Goal: Register for event/course

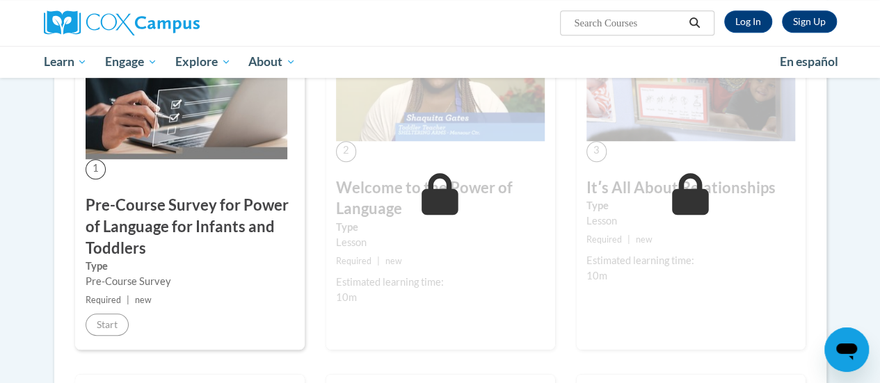
scroll to position [400, 0]
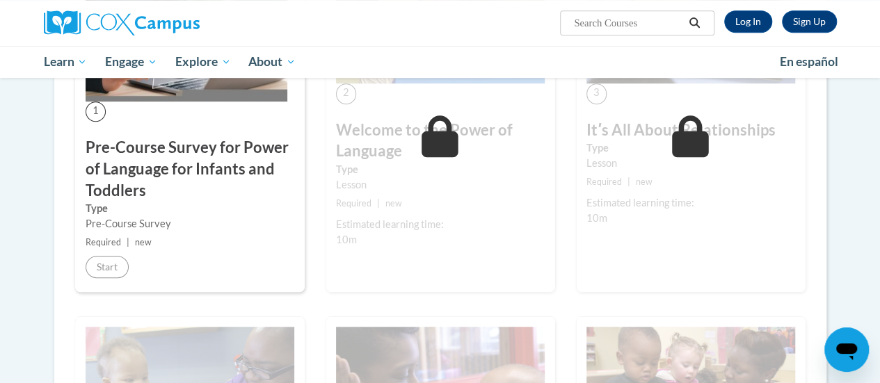
click at [133, 156] on h3 "Pre-Course Survey for Power of Language for Infants and Toddlers" at bounding box center [190, 169] width 209 height 64
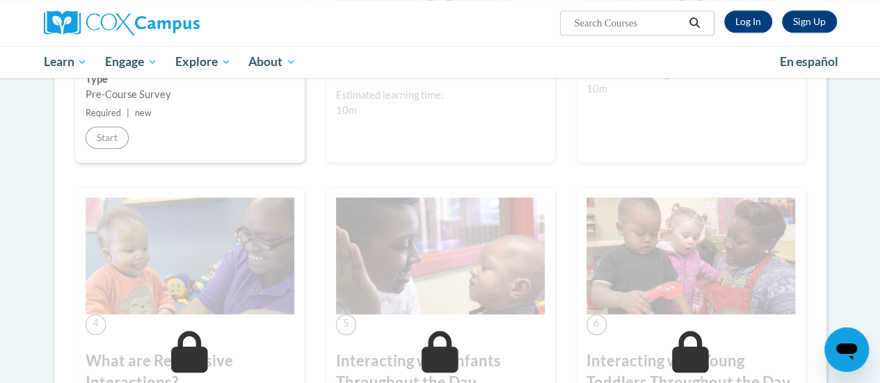
scroll to position [453, 0]
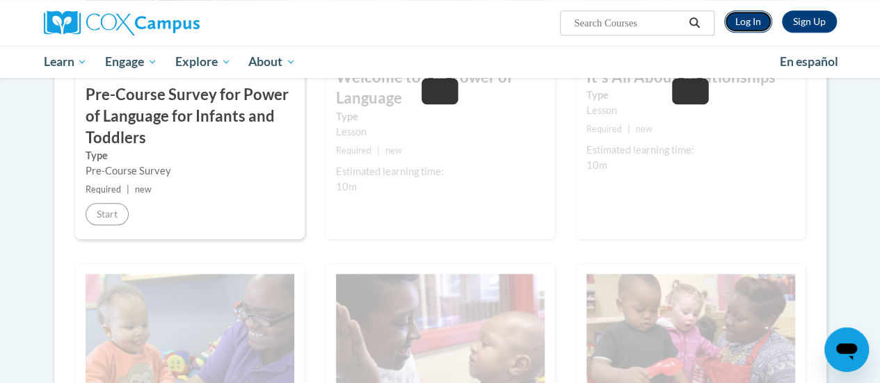
click at [743, 26] on link "Log In" at bounding box center [748, 21] width 48 height 22
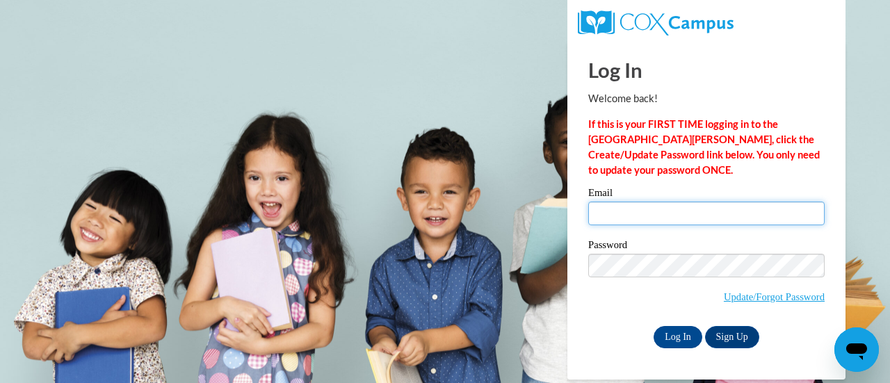
click at [642, 206] on input "Email" at bounding box center [706, 214] width 236 height 24
type input "warrenkorri@yahoo.com"
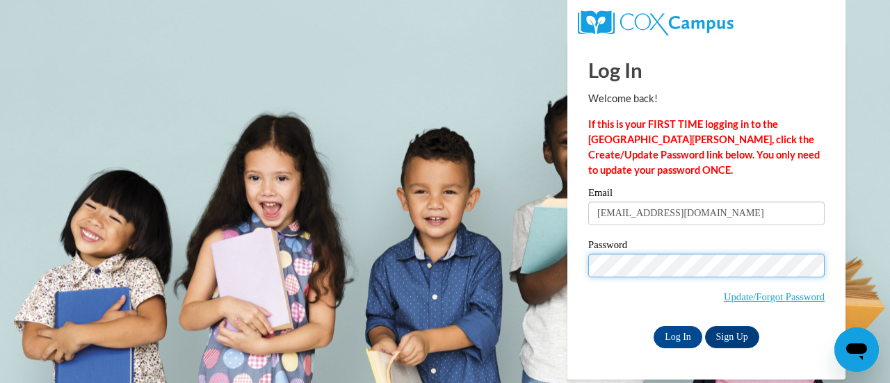
click at [654, 326] on input "Log In" at bounding box center [678, 337] width 49 height 22
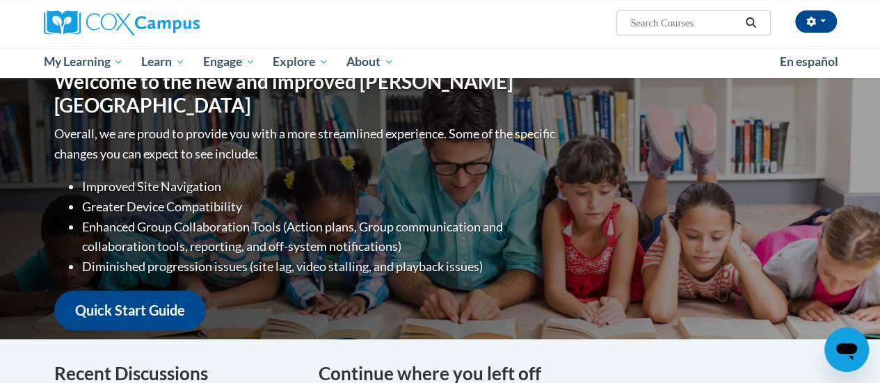
scroll to position [96, 0]
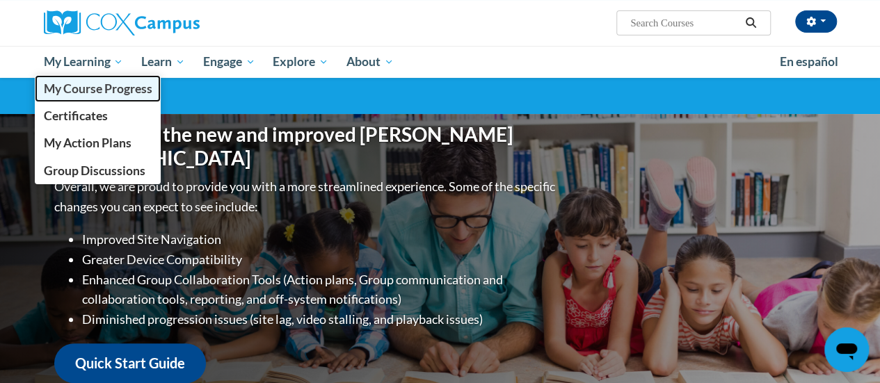
click at [107, 89] on span "My Course Progress" at bounding box center [97, 88] width 108 height 15
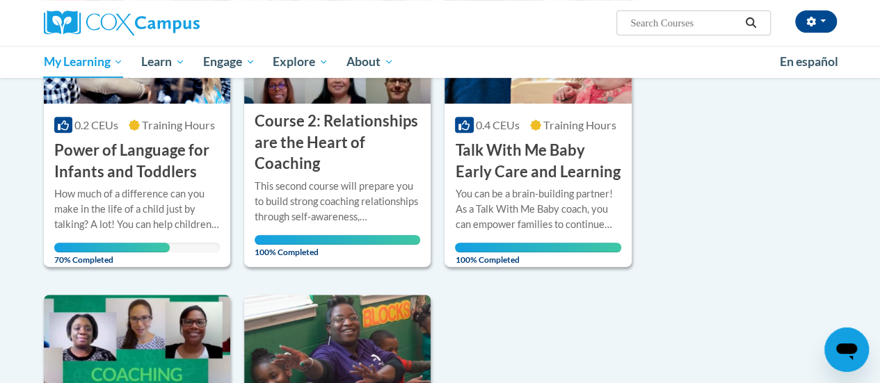
scroll to position [295, 0]
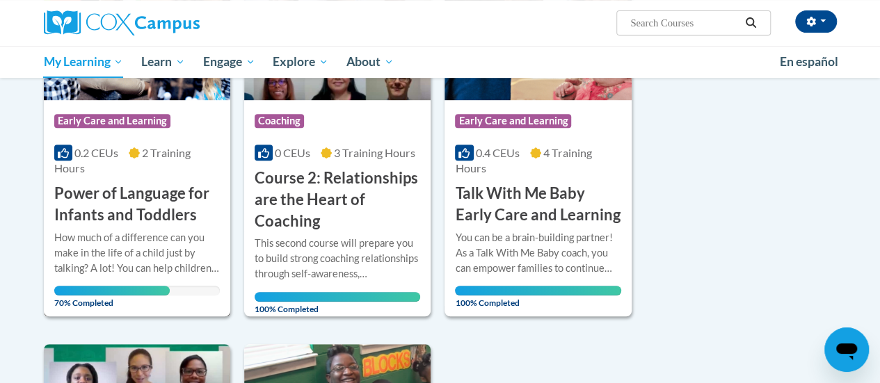
click at [120, 212] on h3 "Power of Language for Infants and Toddlers" at bounding box center [136, 204] width 165 height 43
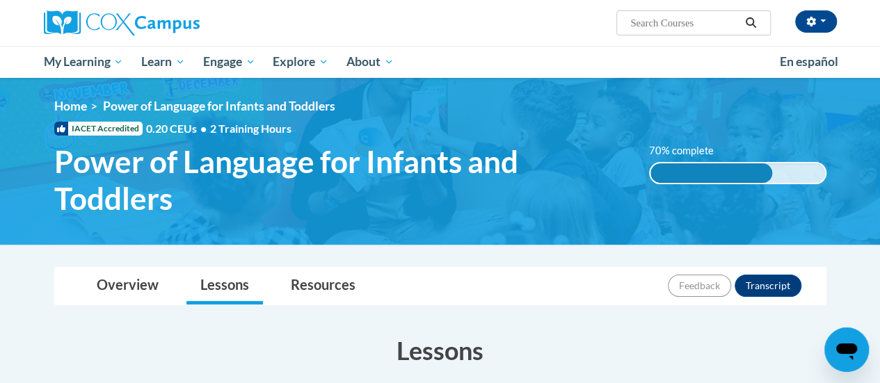
click at [120, 212] on span "Power of Language for Infants and Toddlers" at bounding box center [341, 180] width 574 height 74
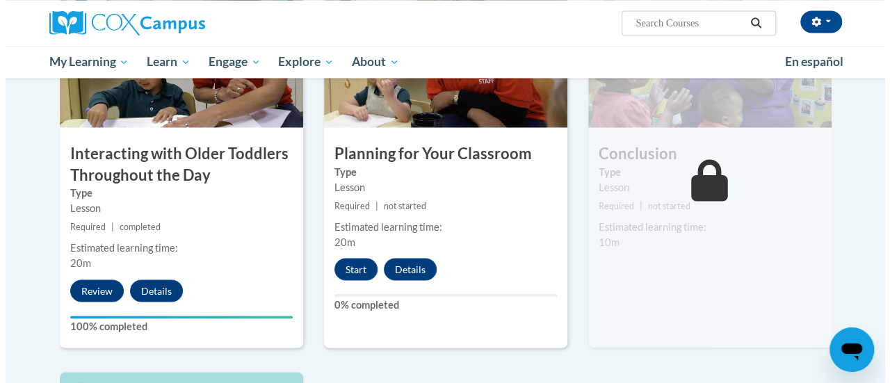
scroll to position [1212, 0]
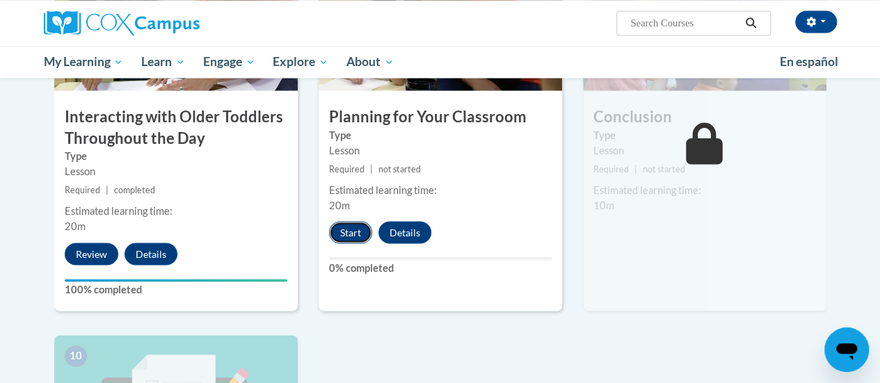
click at [349, 234] on button "Start" at bounding box center [350, 232] width 43 height 22
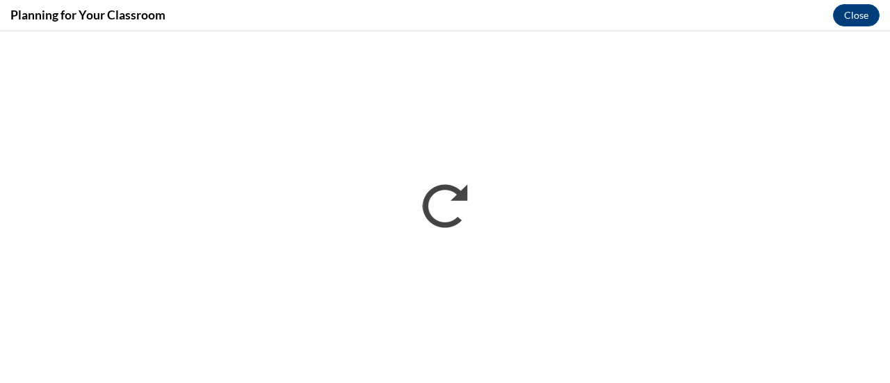
scroll to position [0, 0]
